Goal: Task Accomplishment & Management: Manage account settings

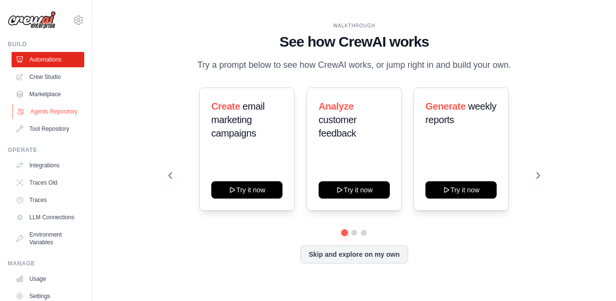
click at [49, 110] on link "Agents Repository" at bounding box center [49, 111] width 73 height 15
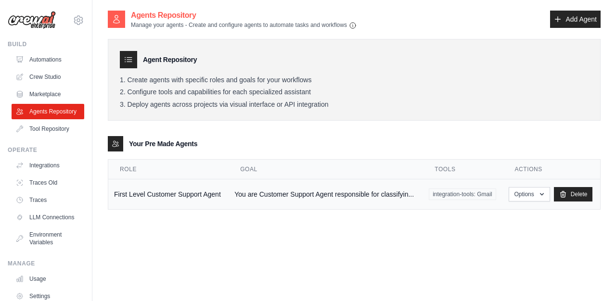
click at [350, 189] on td "You are Customer Support Agent responsible for classifyin..." at bounding box center [326, 195] width 195 height 30
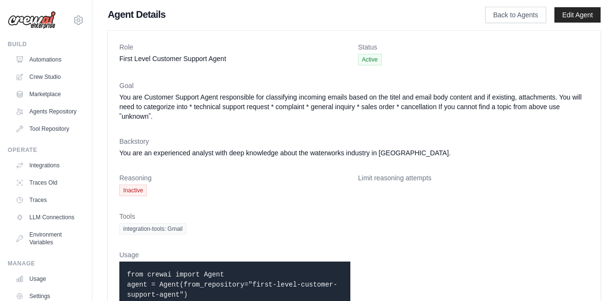
scroll to position [1, 0]
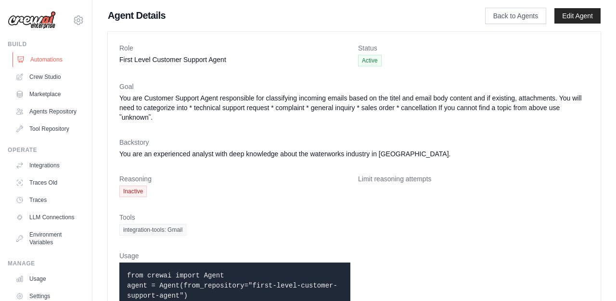
click at [50, 61] on link "Automations" at bounding box center [49, 59] width 73 height 15
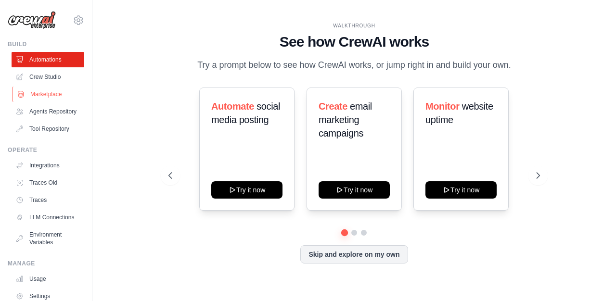
click at [46, 95] on link "Marketplace" at bounding box center [49, 94] width 73 height 15
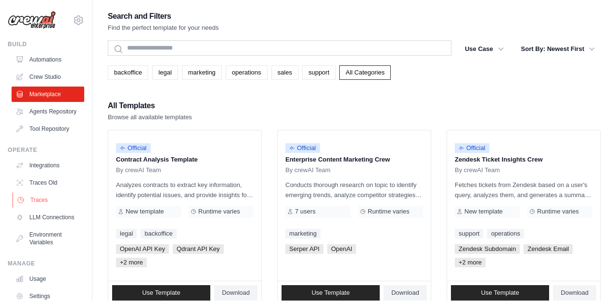
click at [55, 198] on link "Traces" at bounding box center [49, 200] width 73 height 15
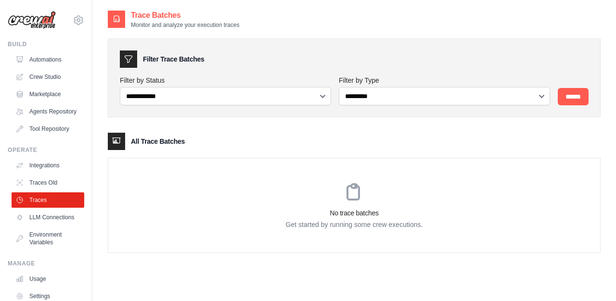
scroll to position [19, 0]
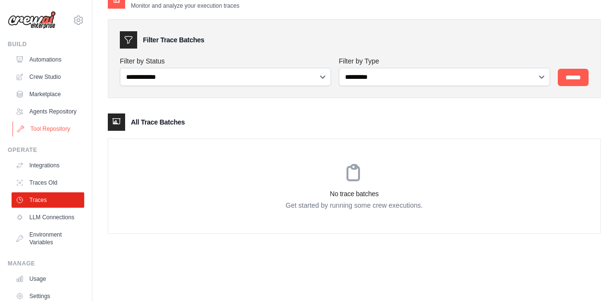
click at [57, 127] on link "Tool Repository" at bounding box center [49, 128] width 73 height 15
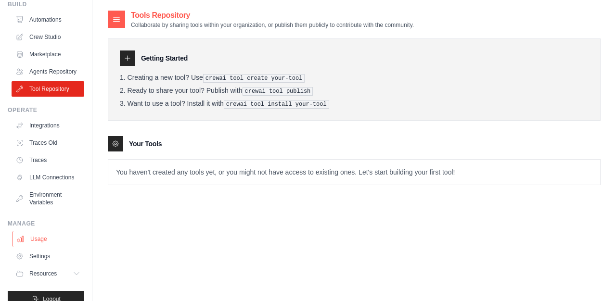
scroll to position [54, 0]
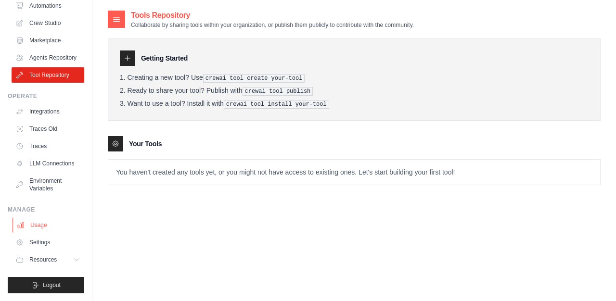
click at [46, 220] on link "Usage" at bounding box center [49, 225] width 73 height 15
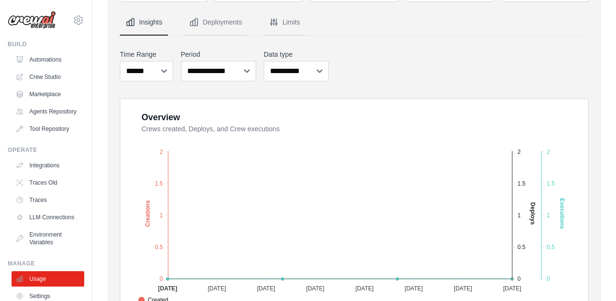
scroll to position [76, 0]
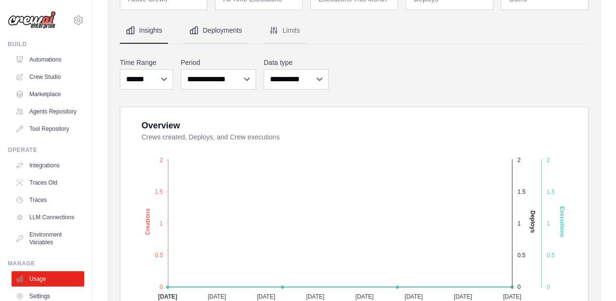
click at [209, 37] on button "Deployments" at bounding box center [215, 31] width 65 height 26
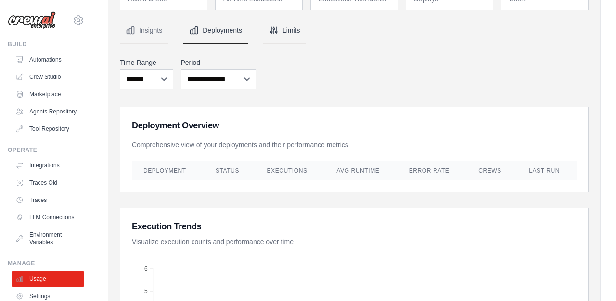
click at [278, 30] on icon "Tabs" at bounding box center [274, 31] width 10 height 10
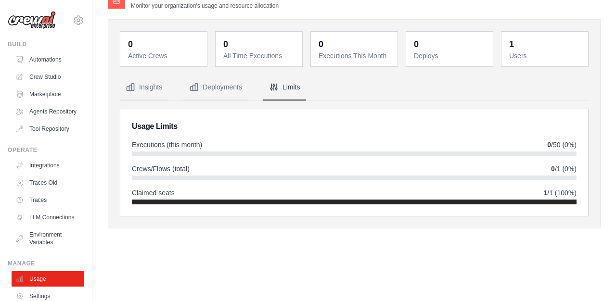
scroll to position [19, 0]
click at [41, 297] on link "Settings" at bounding box center [49, 296] width 73 height 15
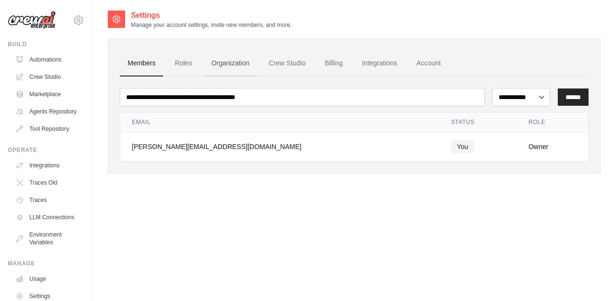
click at [231, 62] on link "Organization" at bounding box center [230, 64] width 53 height 26
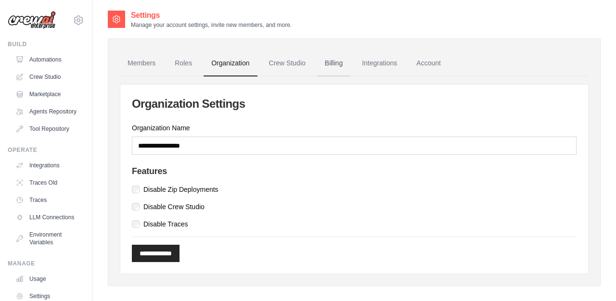
click at [333, 67] on link "Billing" at bounding box center [333, 64] width 33 height 26
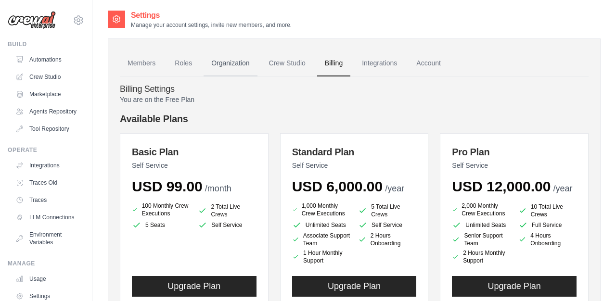
click at [232, 68] on link "Organization" at bounding box center [230, 64] width 53 height 26
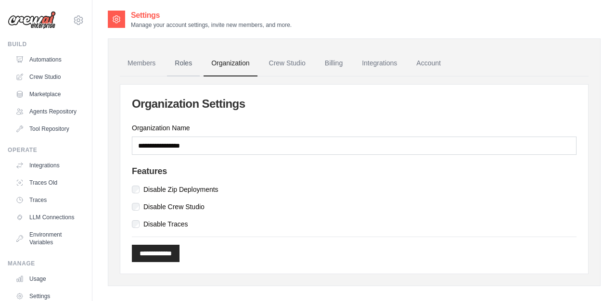
click at [181, 60] on link "Roles" at bounding box center [183, 64] width 33 height 26
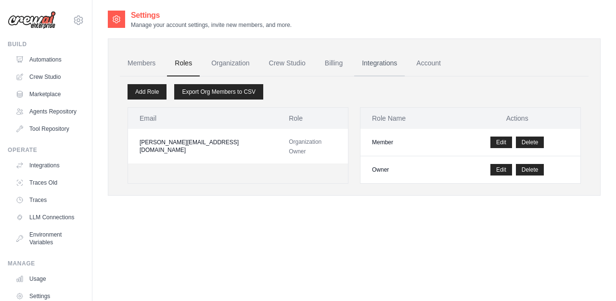
click at [380, 60] on link "Integrations" at bounding box center [379, 64] width 51 height 26
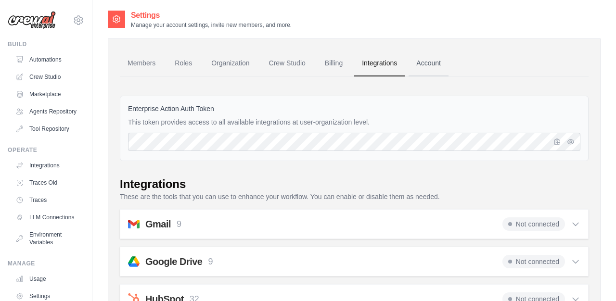
click at [423, 65] on link "Account" at bounding box center [429, 64] width 40 height 26
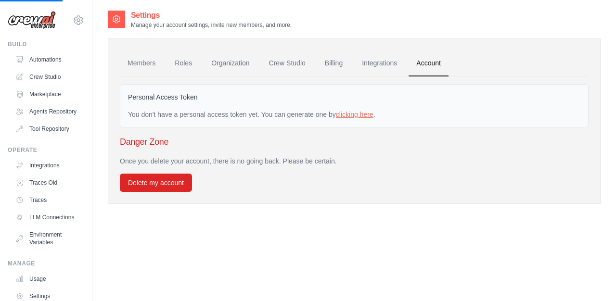
click at [423, 65] on link "Account" at bounding box center [429, 64] width 40 height 26
click at [289, 69] on link "Crew Studio" at bounding box center [287, 64] width 52 height 26
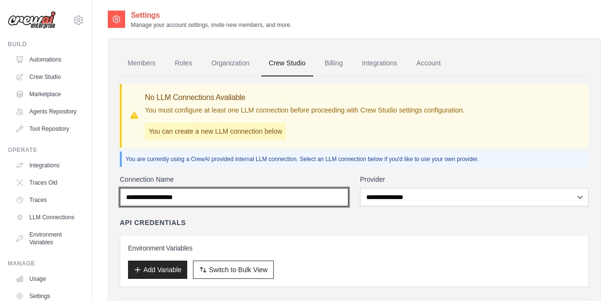
click at [311, 190] on input "Connection Name" at bounding box center [234, 197] width 229 height 18
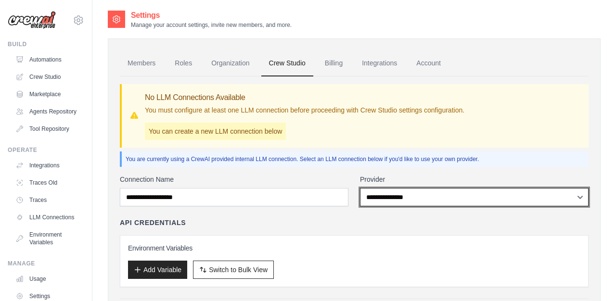
click at [388, 194] on select "**********" at bounding box center [474, 197] width 229 height 18
select select "******"
click at [360, 188] on select "**********" at bounding box center [474, 197] width 229 height 18
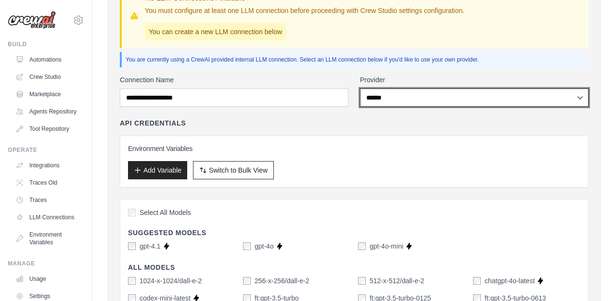
scroll to position [98, 0]
